Goal: Task Accomplishment & Management: Manage account settings

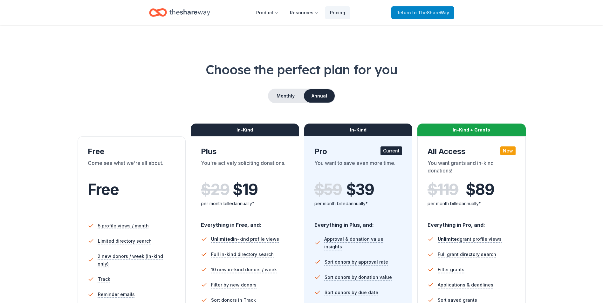
click at [413, 7] on link "Return to TheShareWay" at bounding box center [422, 12] width 63 height 13
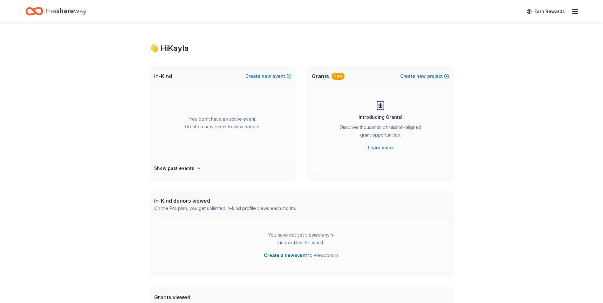
click at [576, 12] on icon "button" at bounding box center [575, 12] width 8 height 8
click at [497, 82] on span "Billing Pro" at bounding box center [503, 80] width 29 height 8
click at [578, 10] on icon "button" at bounding box center [575, 12] width 8 height 8
click at [505, 48] on link "Account" at bounding box center [499, 49] width 20 height 6
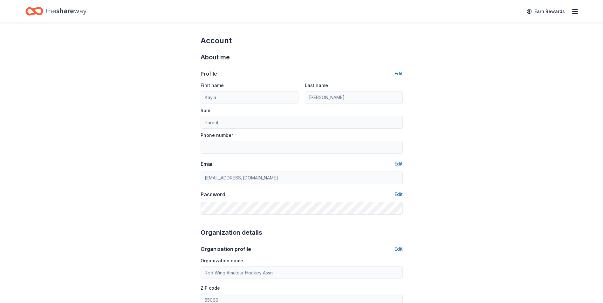
click at [501, 150] on div "Account About me Profile Edit First name Kayla Last name Anderson Role Parent P…" at bounding box center [301, 307] width 603 height 568
